Goal: Information Seeking & Learning: Compare options

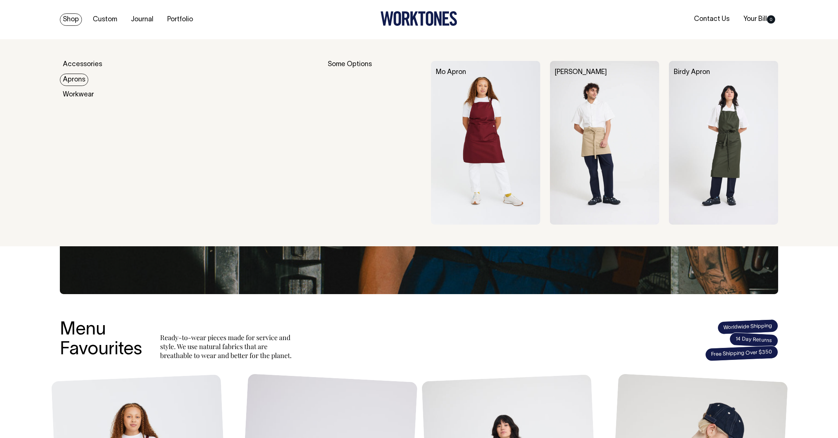
click at [74, 79] on link "Aprons" at bounding box center [74, 80] width 28 height 12
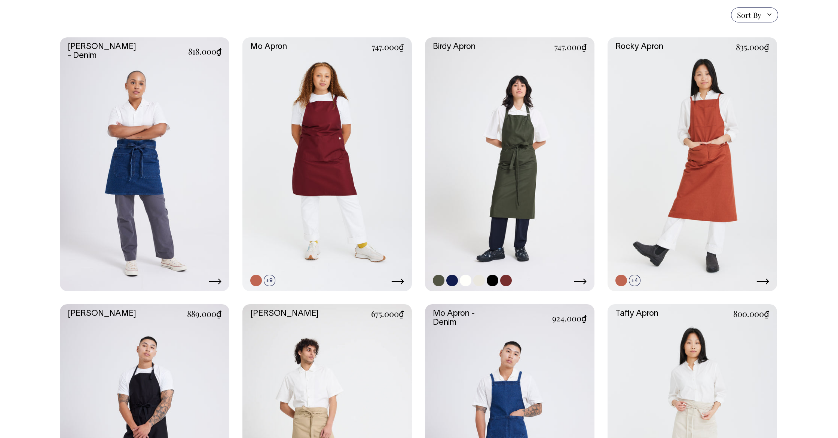
scroll to position [193, 0]
click at [528, 173] on link at bounding box center [509, 164] width 169 height 254
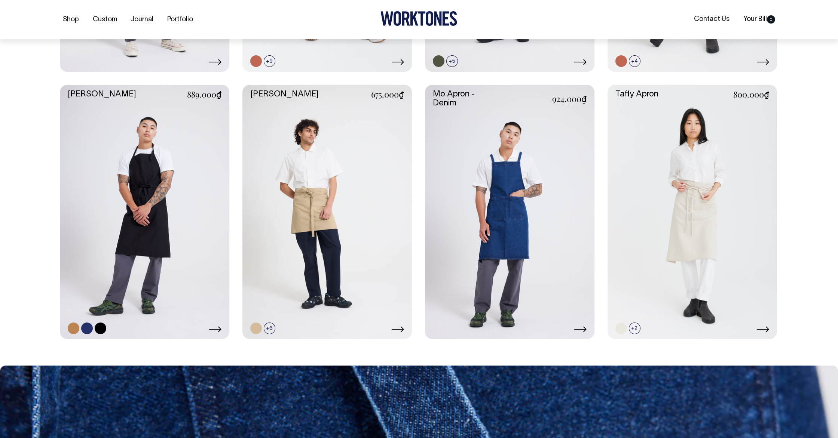
click at [200, 219] on link at bounding box center [144, 212] width 169 height 254
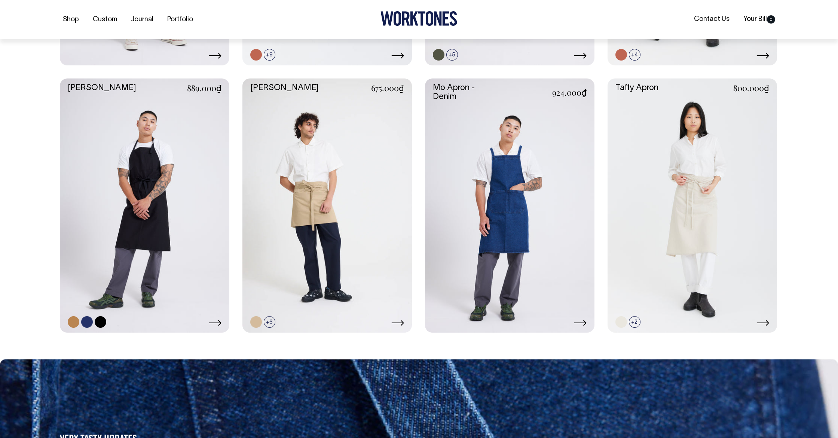
scroll to position [420, 0]
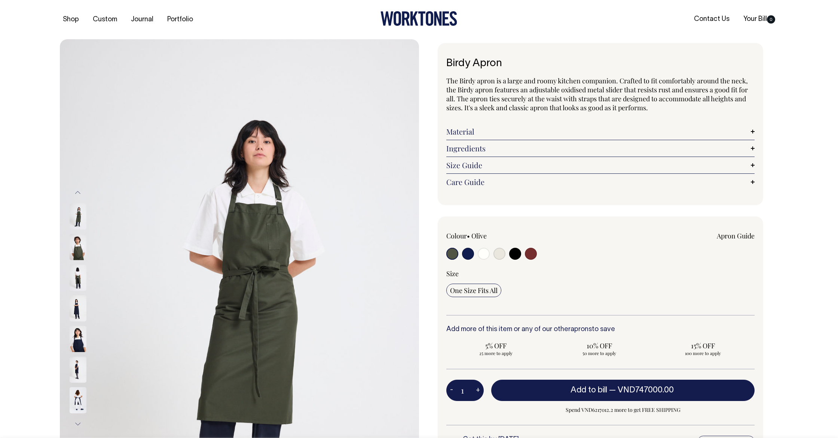
click at [533, 257] on input "radio" at bounding box center [531, 254] width 12 height 12
radio input "true"
select select "Burgundy"
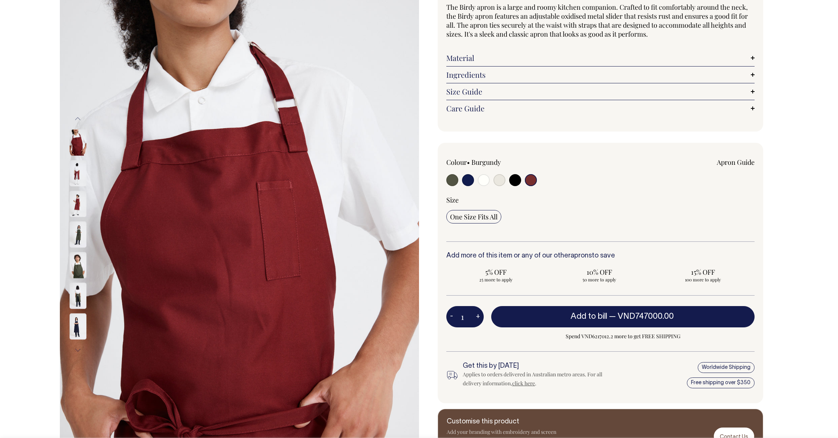
scroll to position [74, 0]
click at [512, 182] on input "radio" at bounding box center [515, 180] width 12 height 12
radio input "true"
select select "Black"
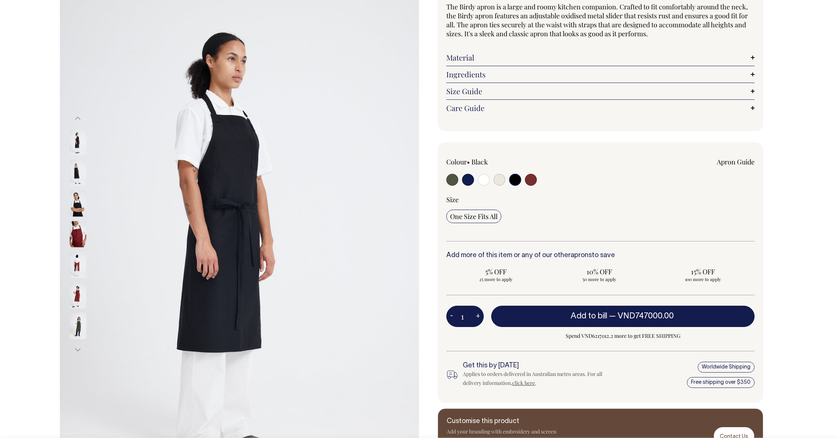
click at [470, 181] on input "radio" at bounding box center [468, 180] width 12 height 12
radio input "true"
select select "Dark Navy"
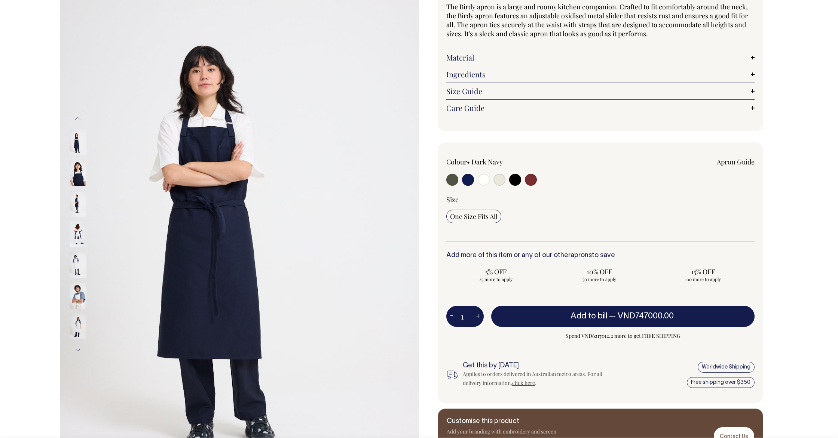
click at [479, 181] on input "radio" at bounding box center [483, 180] width 12 height 12
radio input "true"
select select "Off-White"
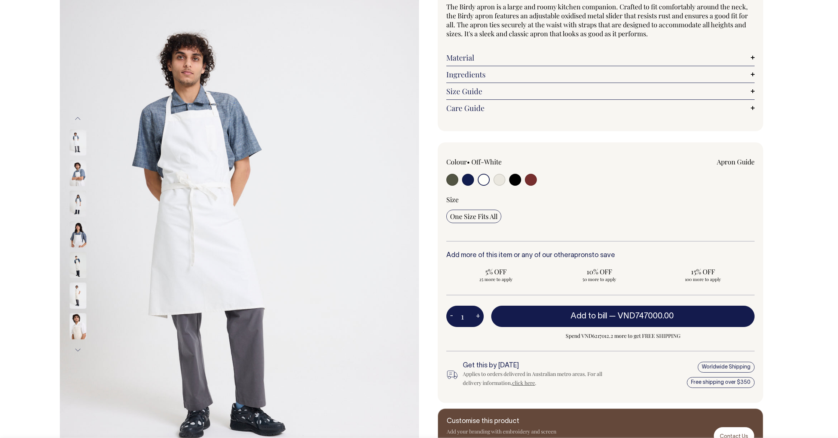
click at [495, 181] on input "radio" at bounding box center [499, 180] width 12 height 12
radio input "true"
select select "Natural"
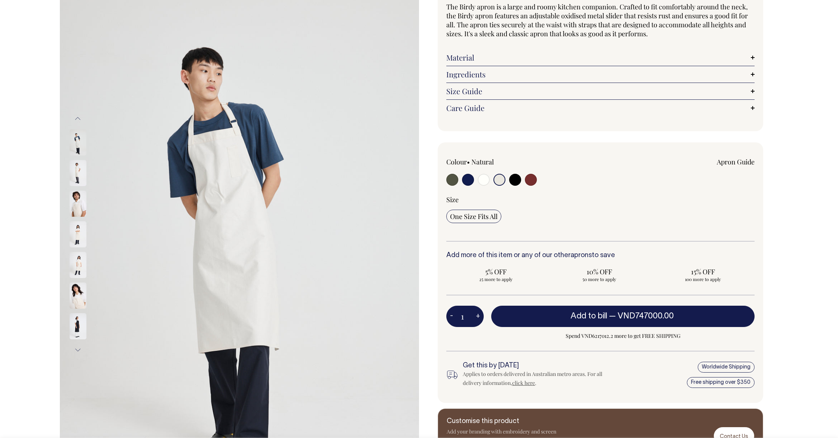
click at [516, 180] on input "radio" at bounding box center [515, 180] width 12 height 12
radio input "true"
select select "Black"
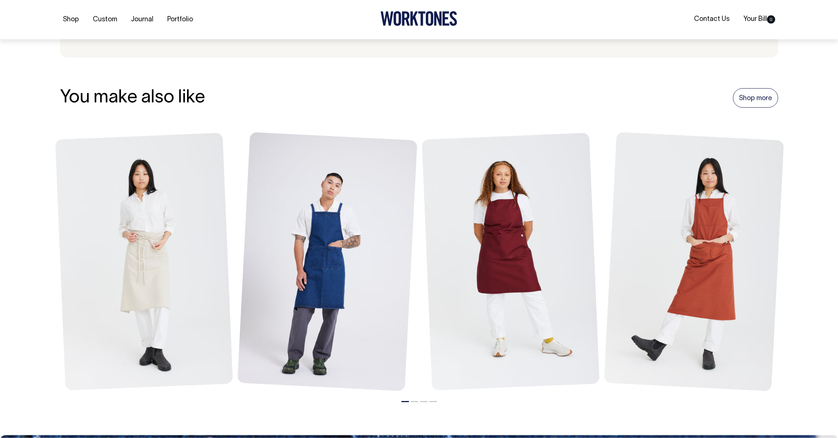
scroll to position [830, 0]
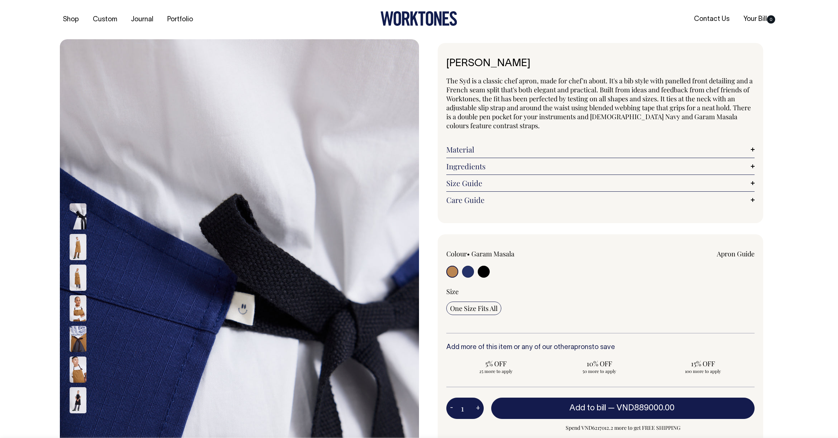
click at [452, 267] on input "radio" at bounding box center [452, 272] width 12 height 12
click at [452, 272] on input "radio" at bounding box center [452, 272] width 12 height 12
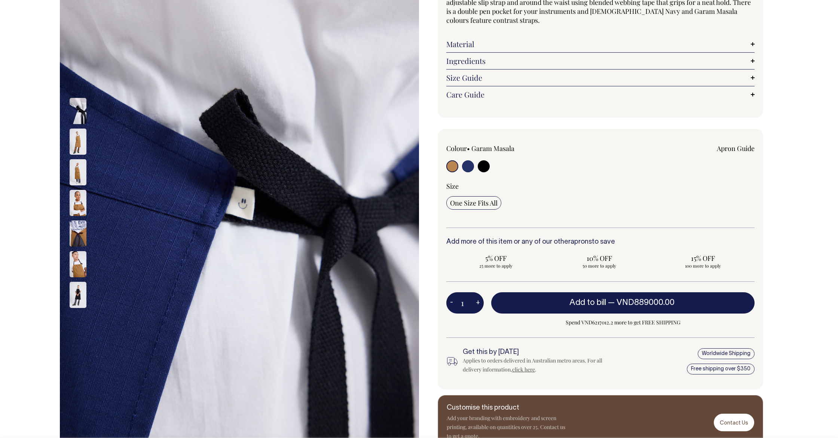
scroll to position [106, 0]
click at [466, 167] on input "radio" at bounding box center [468, 166] width 12 height 12
radio input "true"
select select "French Navy"
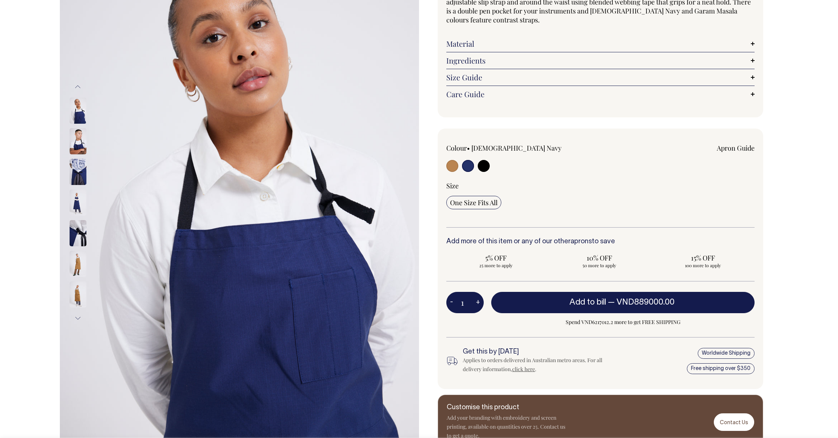
click at [486, 167] on input "radio" at bounding box center [483, 166] width 12 height 12
radio input "true"
select select "Black"
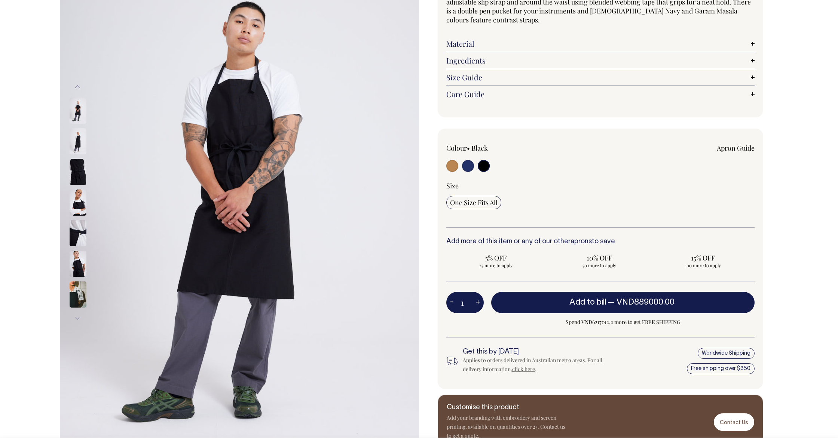
click at [455, 168] on input "radio" at bounding box center [452, 166] width 12 height 12
radio input "true"
select select "Garam Masala"
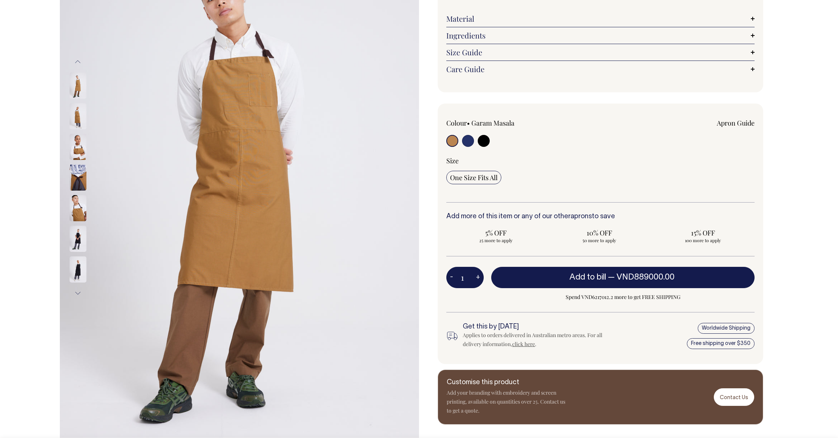
scroll to position [131, 0]
click at [510, 22] on link "Material" at bounding box center [600, 18] width 308 height 9
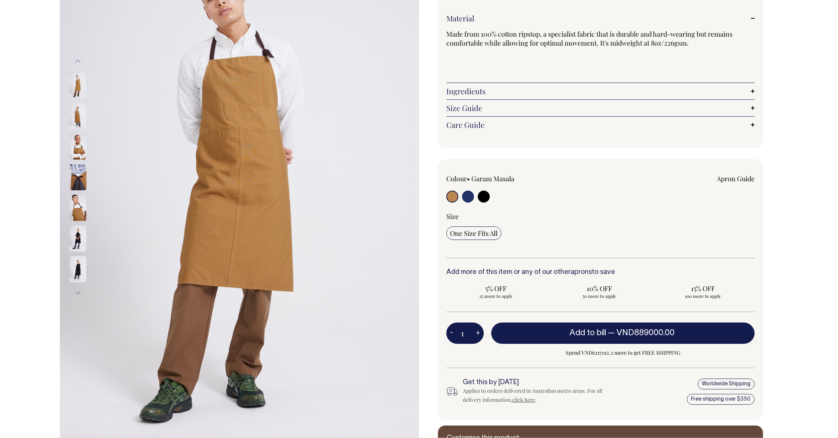
click at [82, 115] on img at bounding box center [78, 116] width 17 height 26
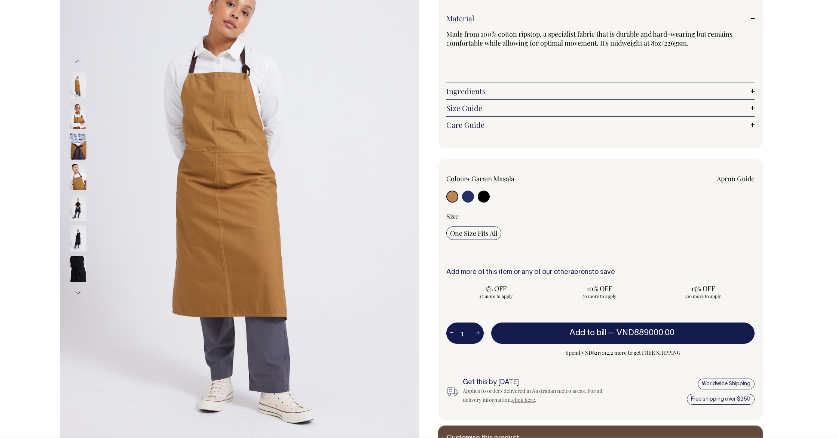
click at [82, 120] on img at bounding box center [78, 116] width 17 height 26
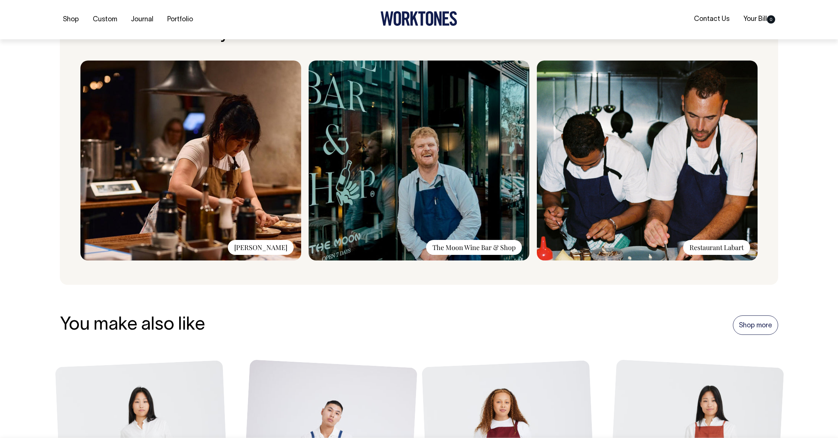
scroll to position [637, 0]
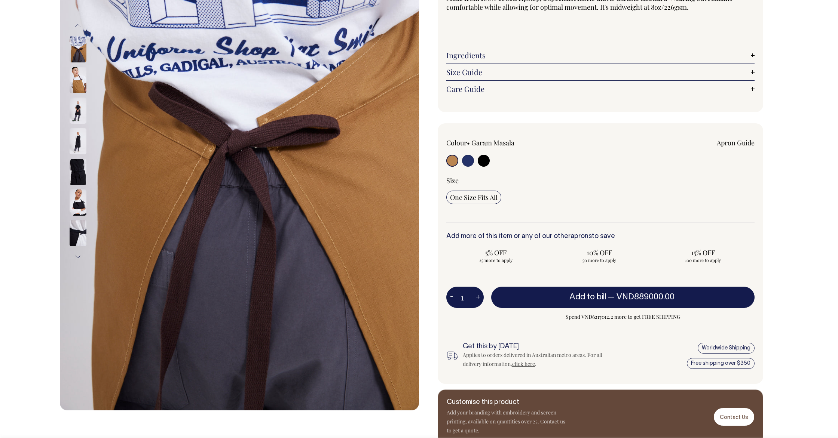
click at [455, 165] on label at bounding box center [452, 162] width 12 height 14
click at [455, 165] on input "radio" at bounding box center [452, 161] width 12 height 12
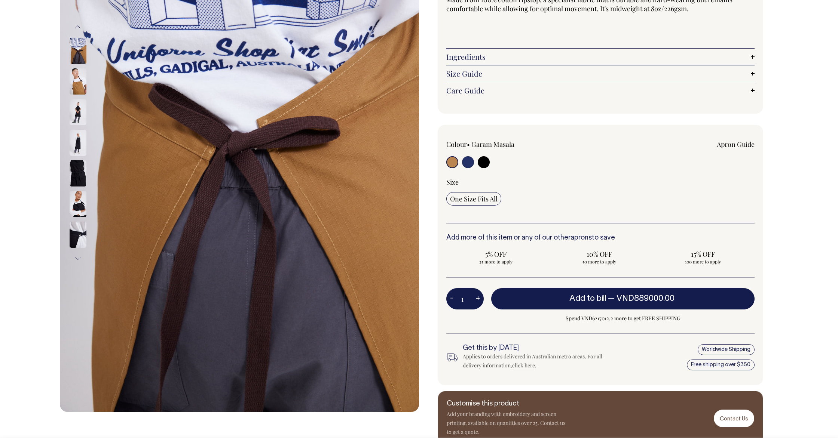
scroll to position [166, 0]
click at [78, 77] on img at bounding box center [78, 81] width 17 height 26
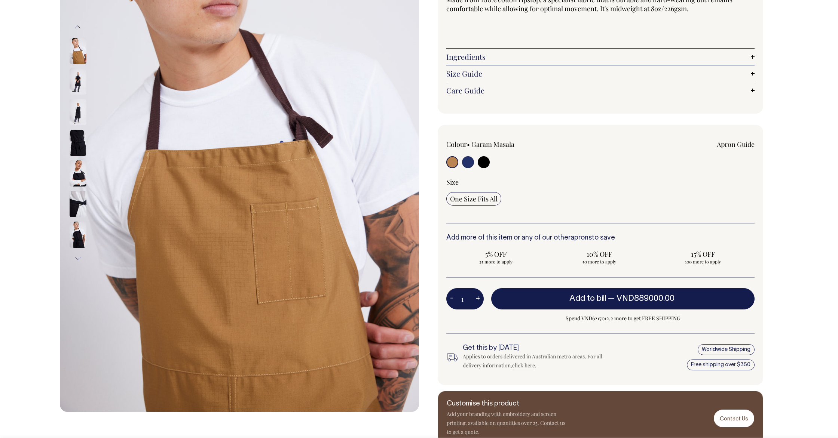
click at [84, 53] on img at bounding box center [78, 51] width 17 height 26
click at [80, 29] on button "Previous" at bounding box center [77, 27] width 11 height 17
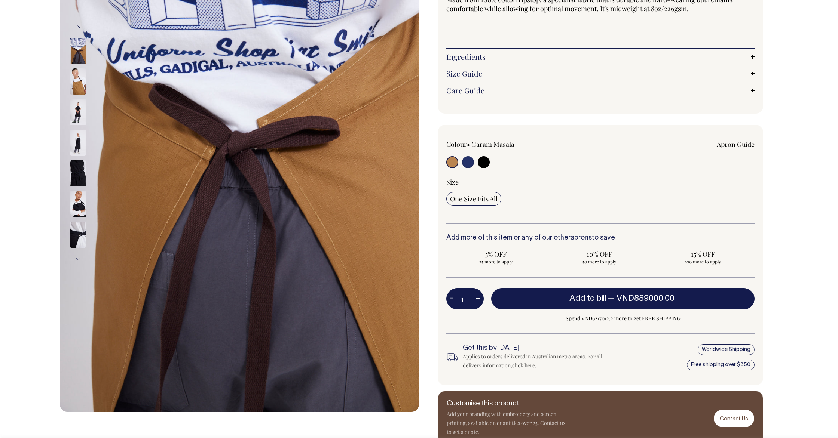
click at [80, 28] on button "Previous" at bounding box center [77, 27] width 11 height 17
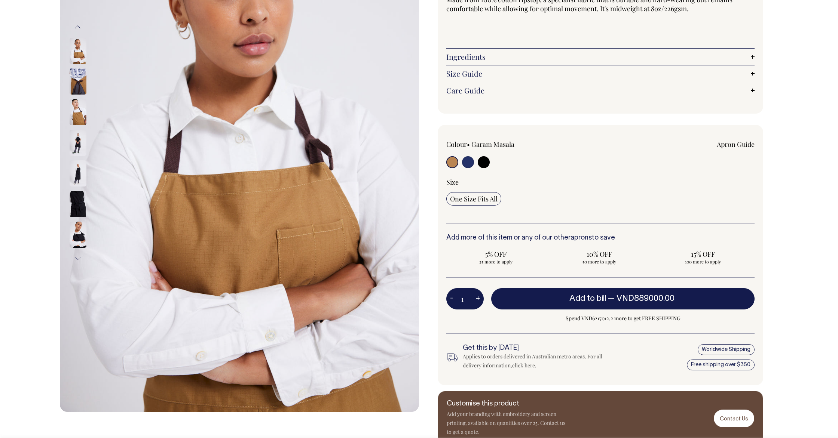
click at [79, 44] on img at bounding box center [78, 51] width 17 height 26
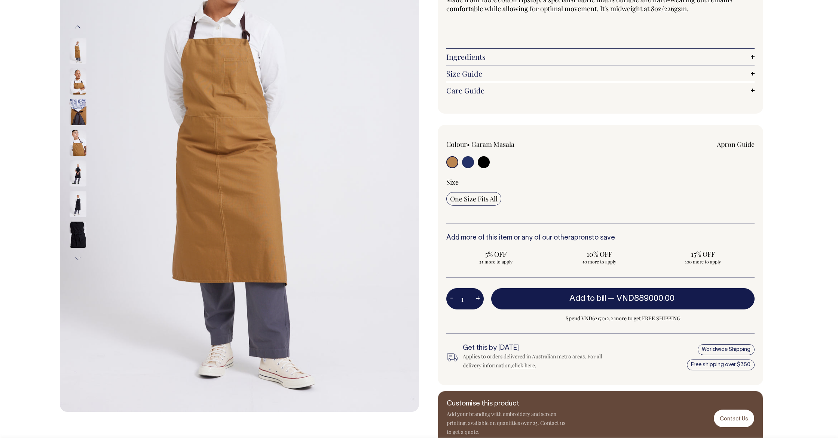
click at [80, 64] on img at bounding box center [78, 51] width 17 height 26
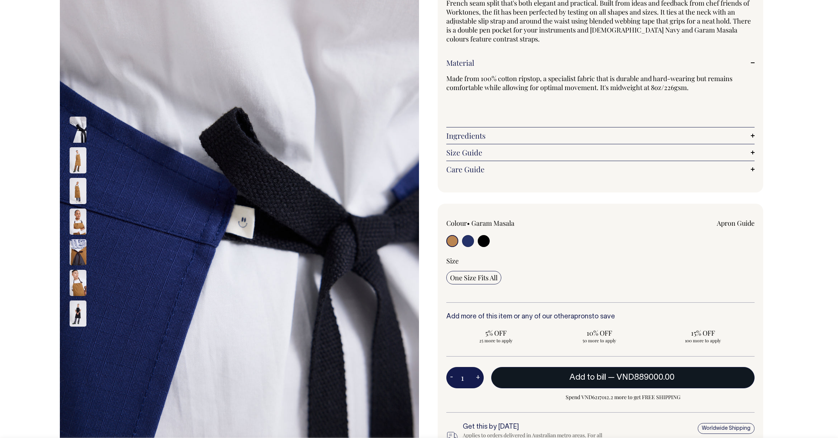
scroll to position [87, 0]
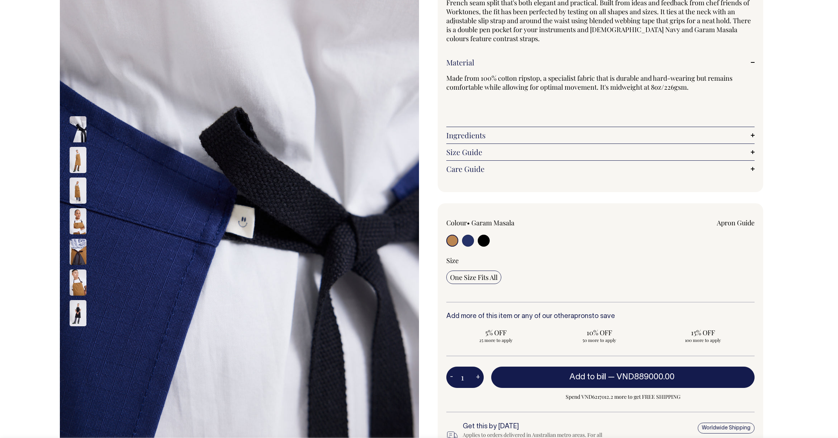
click at [754, 156] on link "Size Guide" at bounding box center [600, 152] width 308 height 9
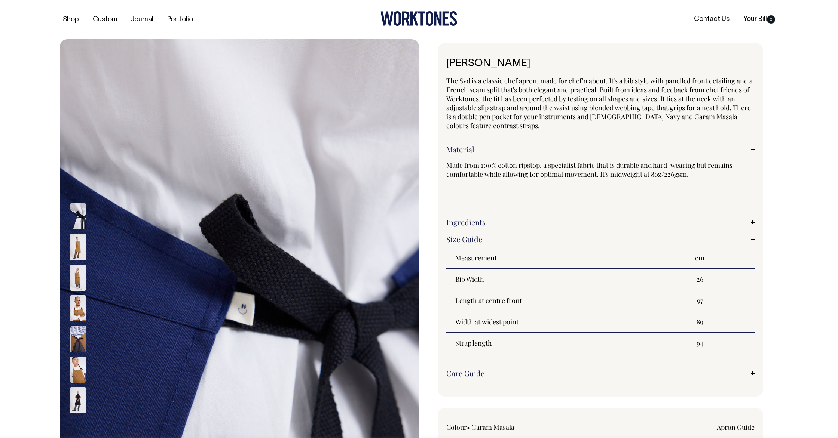
scroll to position [0, 0]
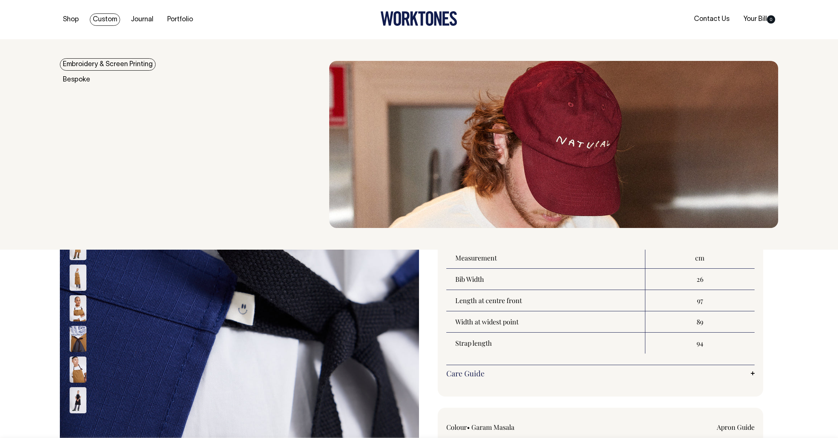
click at [103, 20] on link "Custom" at bounding box center [105, 19] width 30 height 12
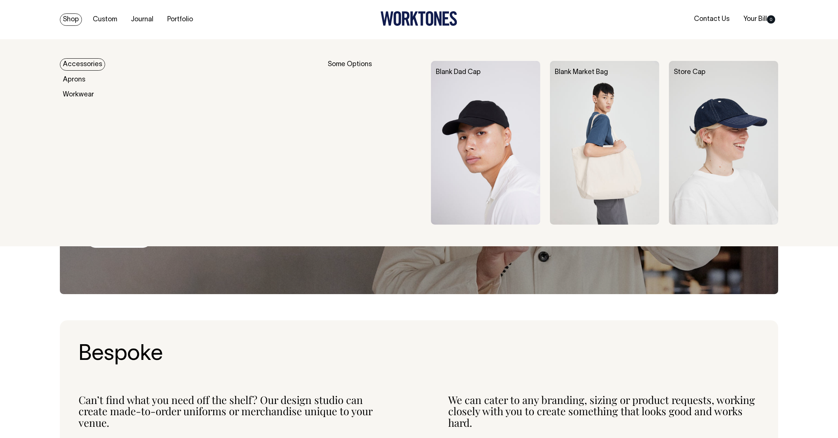
click at [77, 19] on link "Shop" at bounding box center [71, 19] width 22 height 12
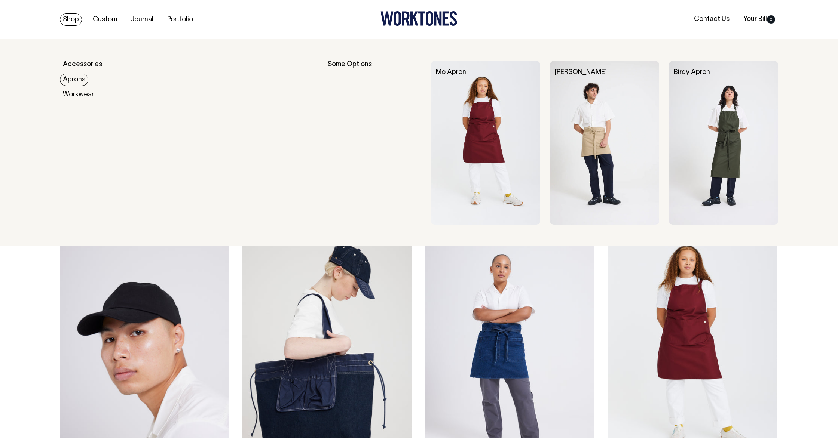
click at [82, 77] on link "Aprons" at bounding box center [74, 80] width 28 height 12
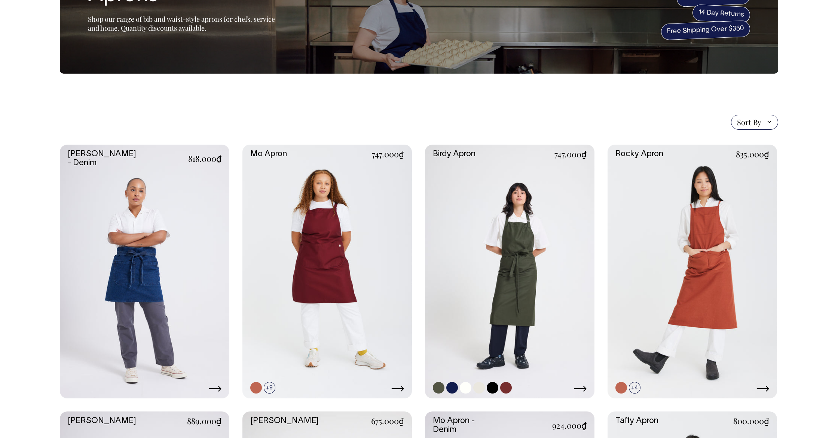
scroll to position [87, 0]
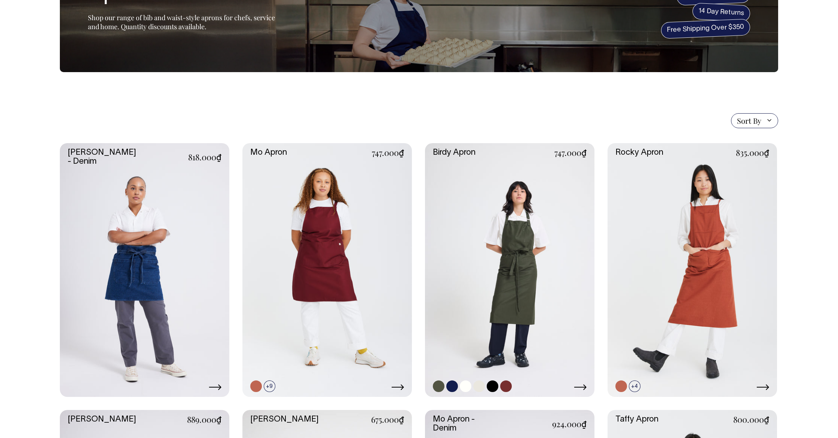
click at [495, 210] on link at bounding box center [509, 270] width 169 height 254
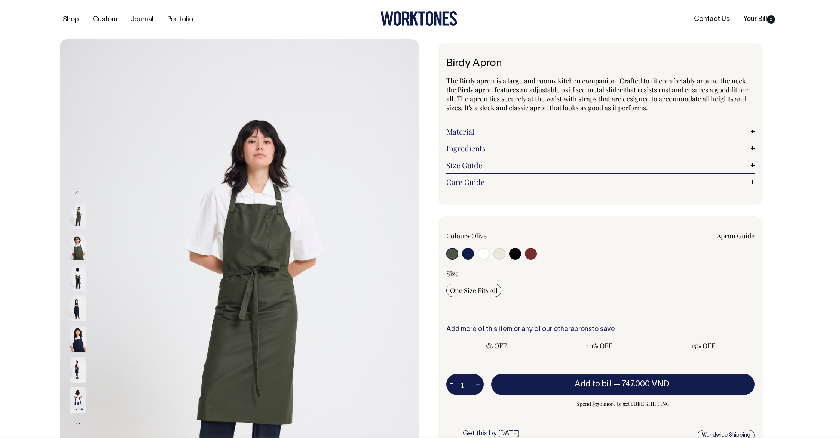
scroll to position [1, 0]
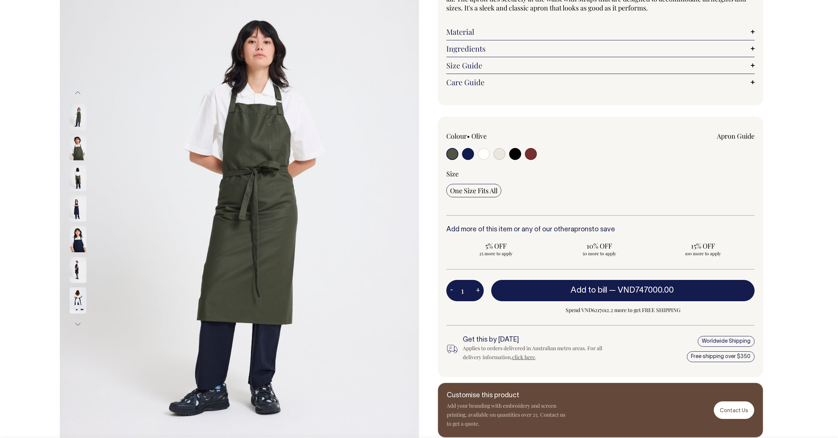
scroll to position [100, 0]
click at [753, 61] on link "Size Guide" at bounding box center [600, 65] width 308 height 9
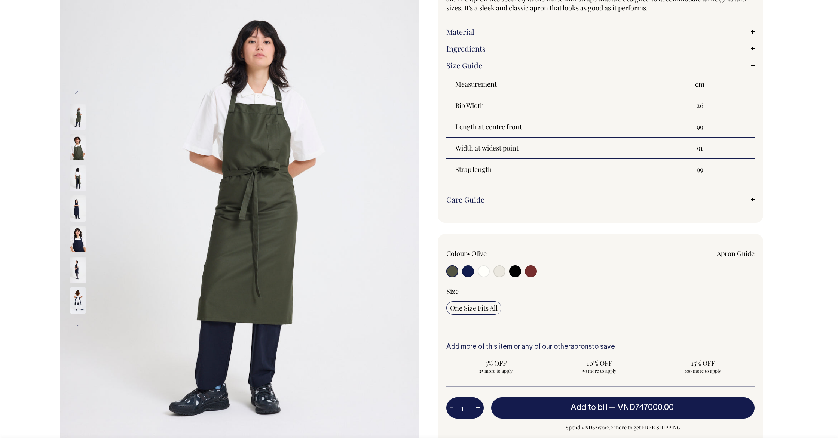
click at [526, 270] on input "radio" at bounding box center [531, 271] width 12 height 12
radio input "true"
select select "Burgundy"
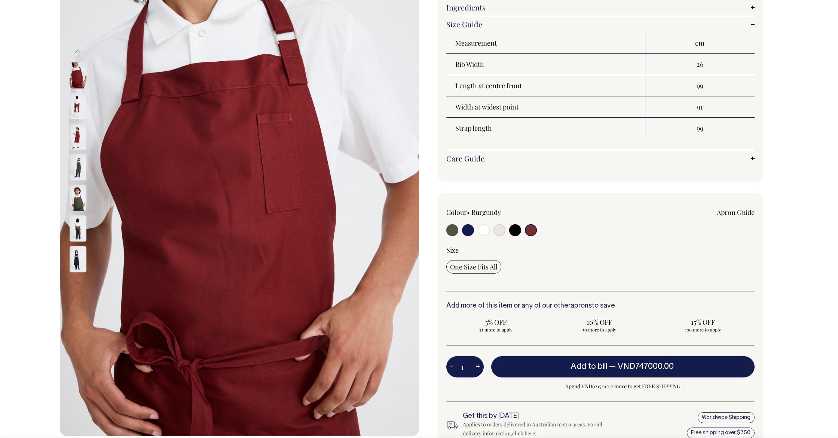
scroll to position [141, 0]
click at [516, 228] on input "radio" at bounding box center [515, 230] width 12 height 12
radio input "true"
select select "Black"
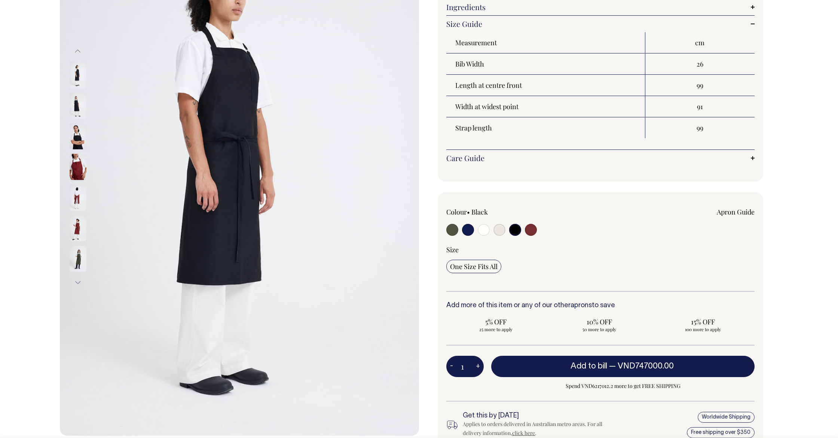
click at [498, 228] on input "radio" at bounding box center [499, 230] width 12 height 12
radio input "true"
select select "Natural"
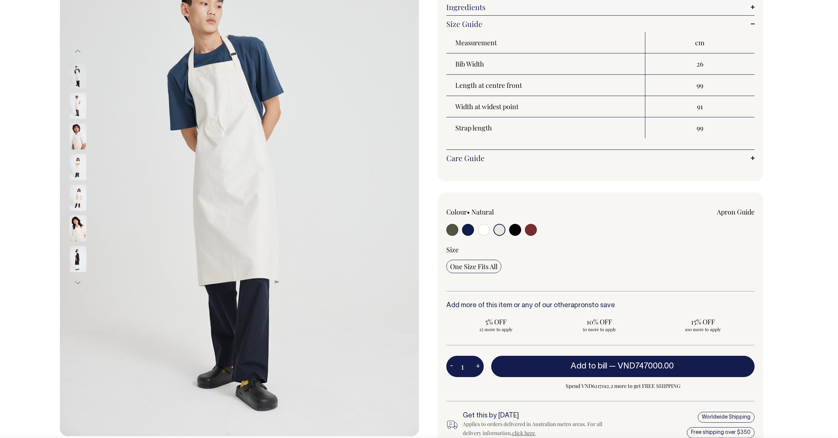
click at [483, 230] on input "radio" at bounding box center [483, 230] width 12 height 12
radio input "true"
select select "Off-White"
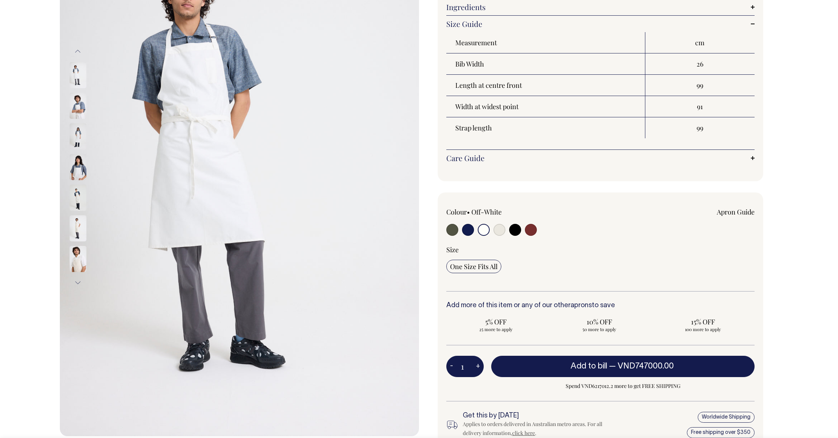
click at [470, 233] on input "radio" at bounding box center [468, 230] width 12 height 12
radio input "true"
select select "Dark Navy"
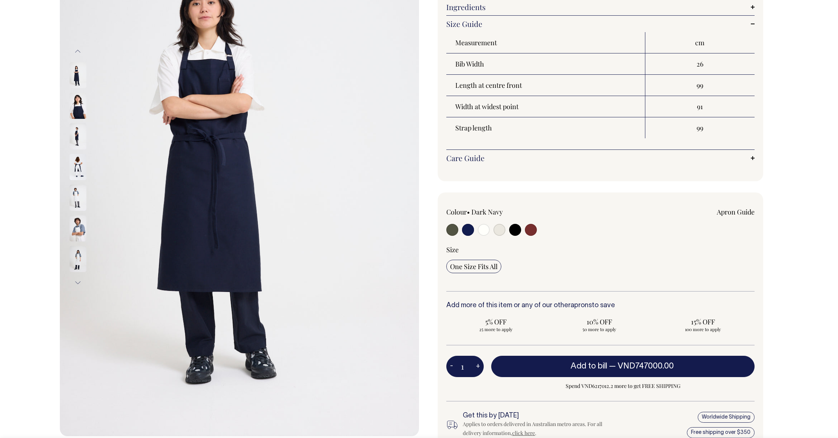
click at [460, 233] on div at bounding box center [507, 231] width 123 height 14
click at [455, 233] on input "radio" at bounding box center [452, 230] width 12 height 12
radio input "true"
select select "Olive"
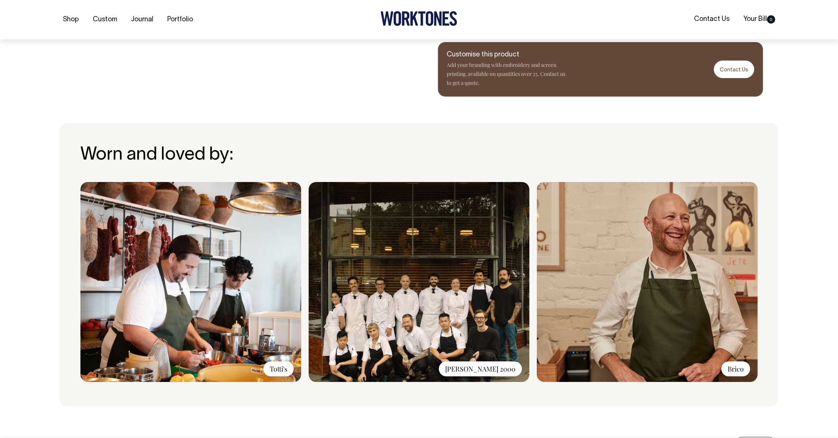
scroll to position [559, 0]
